Goal: Transaction & Acquisition: Purchase product/service

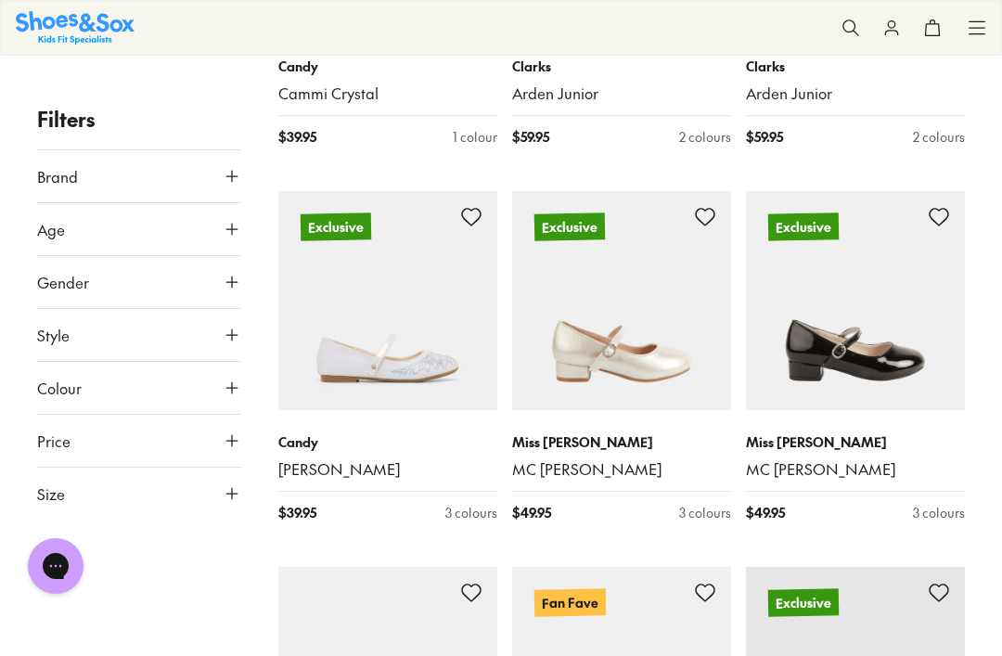
scroll to position [1721, 0]
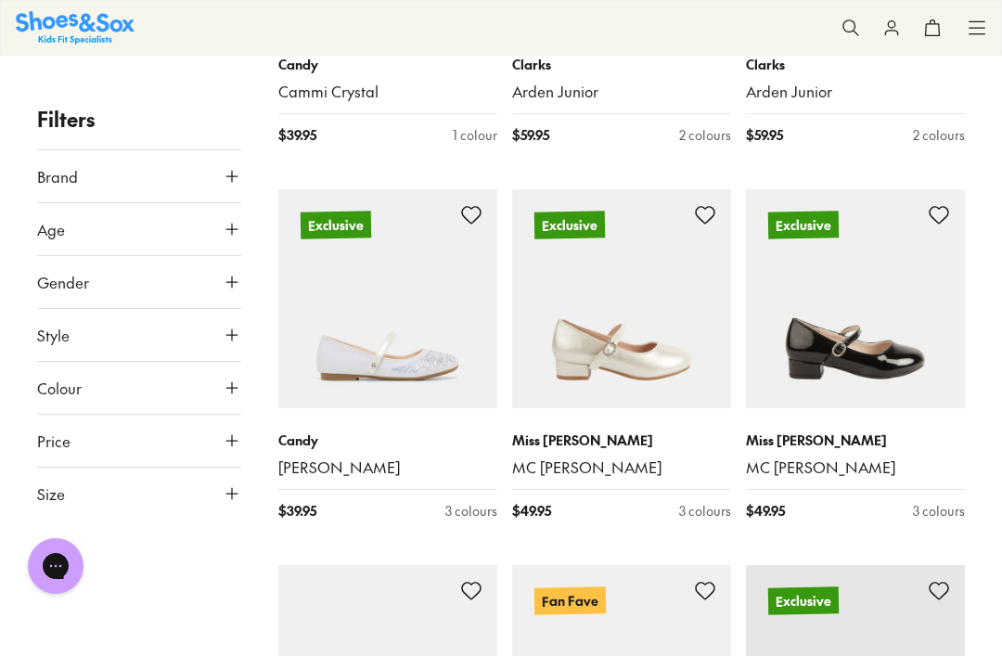
click at [893, 314] on img at bounding box center [855, 298] width 219 height 219
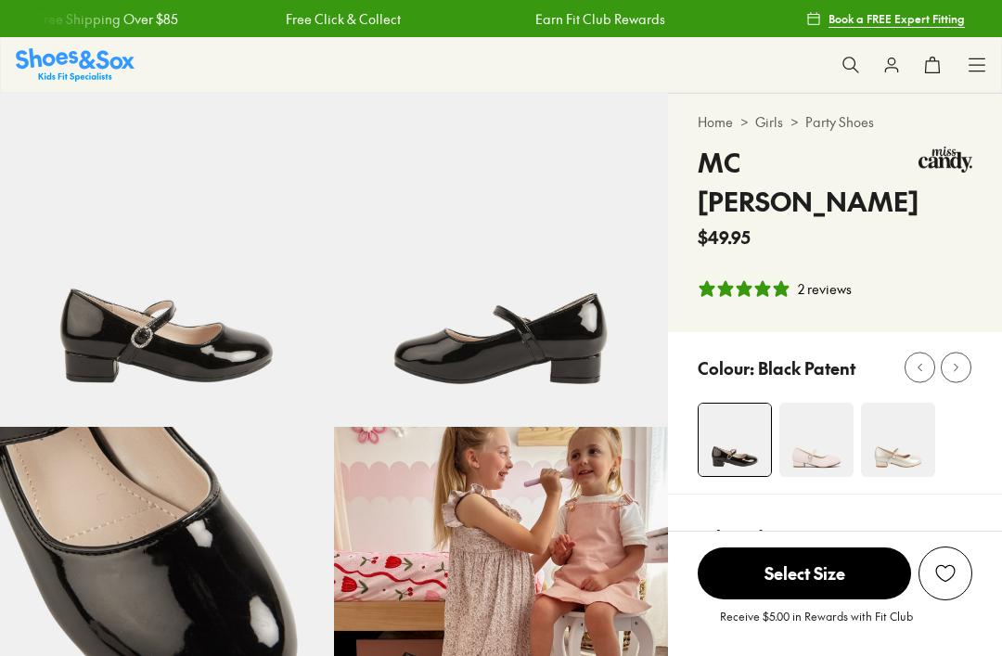
select select "*"
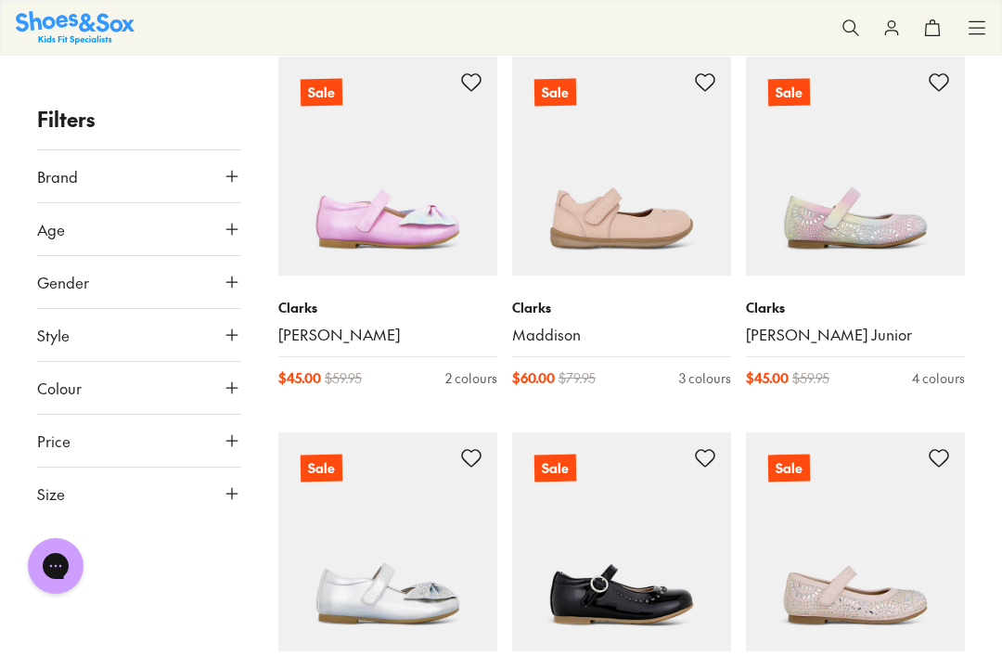
scroll to position [3353, 0]
